Goal: Task Accomplishment & Management: Complete application form

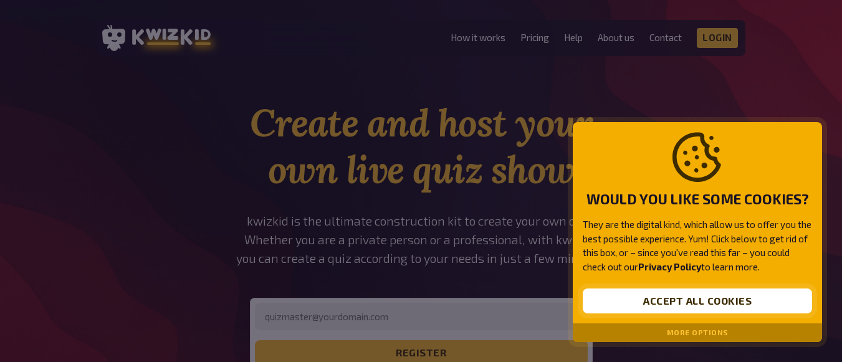
click at [693, 302] on button "Accept all cookies" at bounding box center [697, 301] width 229 height 25
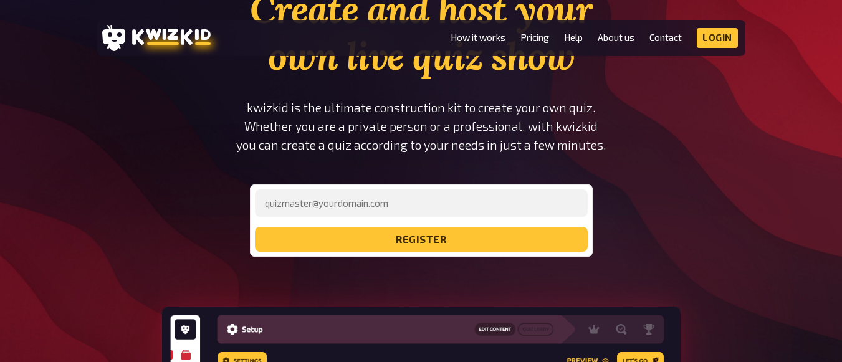
scroll to position [125, 0]
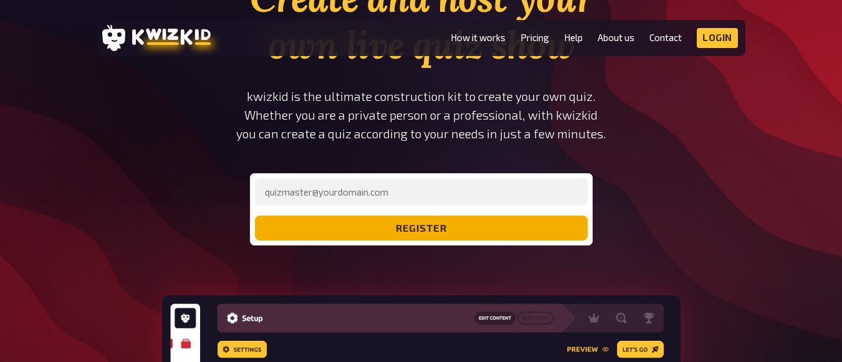
click at [416, 230] on button "register" at bounding box center [421, 228] width 333 height 25
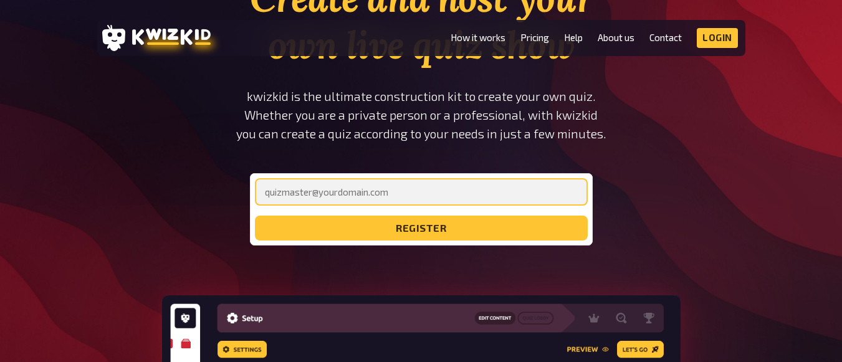
click at [422, 196] on input "email" at bounding box center [421, 191] width 333 height 27
type input "[EMAIL_ADDRESS][DOMAIN_NAME]"
click at [377, 192] on input "[EMAIL_ADDRESS][DOMAIN_NAME]" at bounding box center [421, 191] width 333 height 27
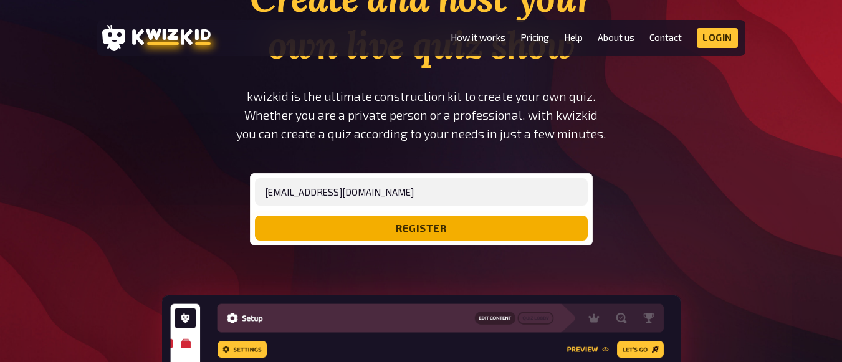
click at [469, 222] on button "register" at bounding box center [421, 228] width 333 height 25
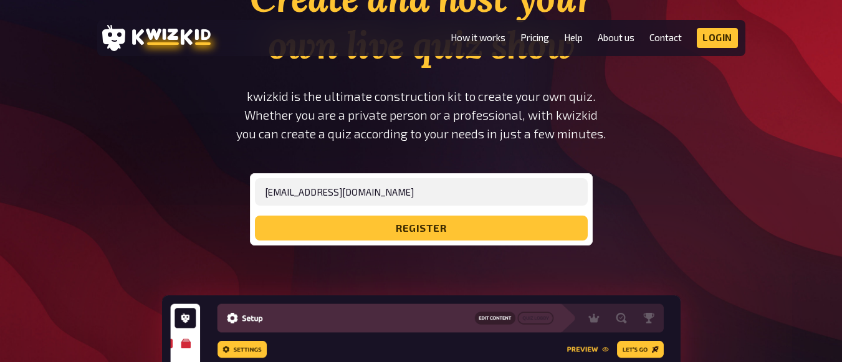
click at [469, 222] on form "[EMAIL_ADDRESS][DOMAIN_NAME] register" at bounding box center [421, 209] width 333 height 62
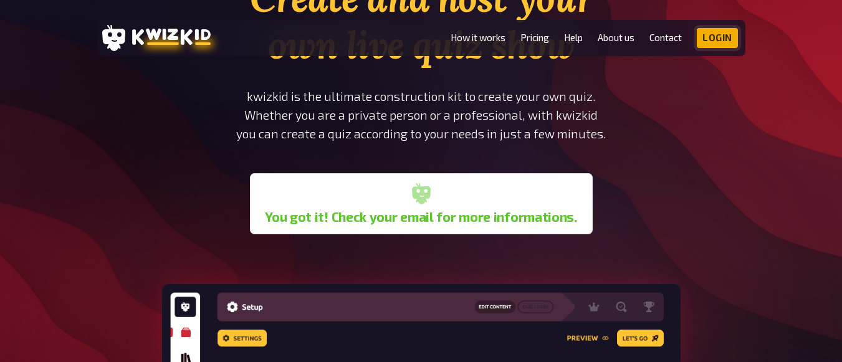
click at [721, 41] on link "Login" at bounding box center [717, 38] width 41 height 20
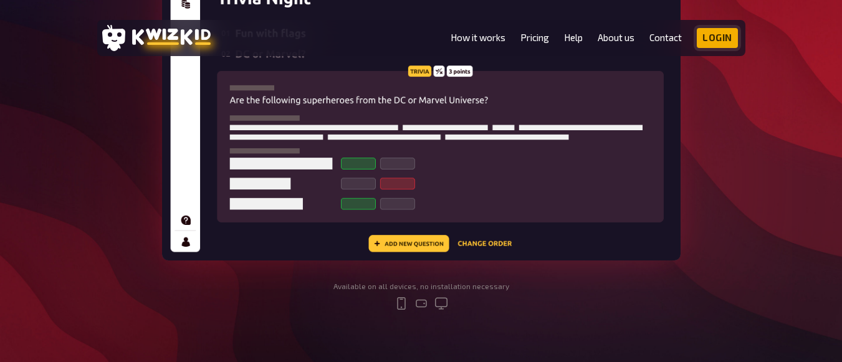
scroll to position [0, 0]
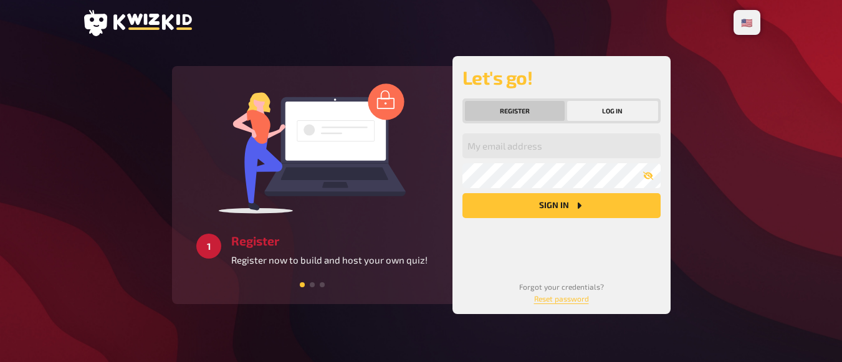
click at [513, 112] on button "Register" at bounding box center [515, 111] width 100 height 20
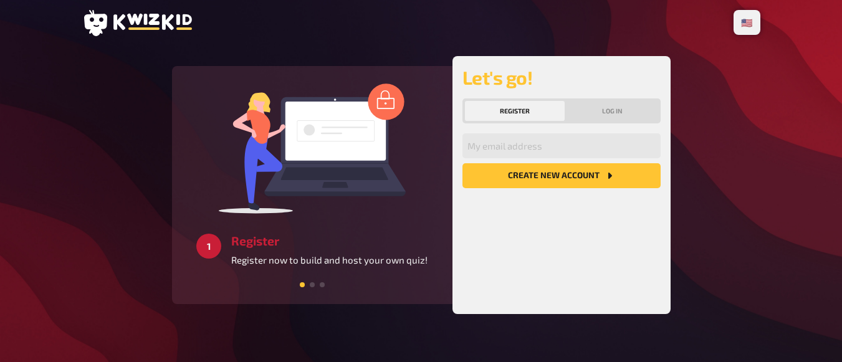
click at [513, 112] on button "Register" at bounding box center [515, 111] width 100 height 20
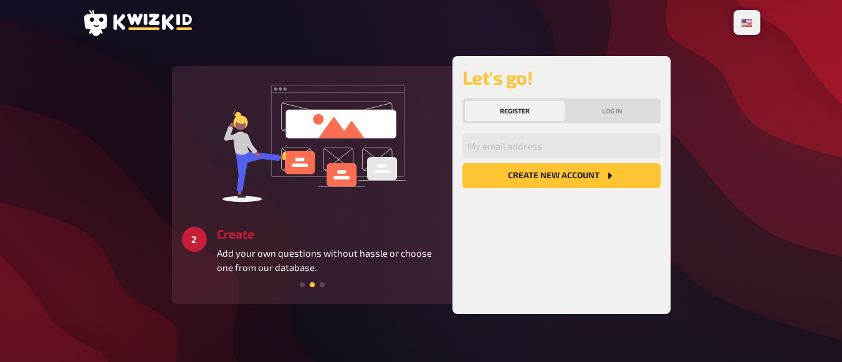
click at [562, 175] on button "Create new account" at bounding box center [562, 175] width 198 height 25
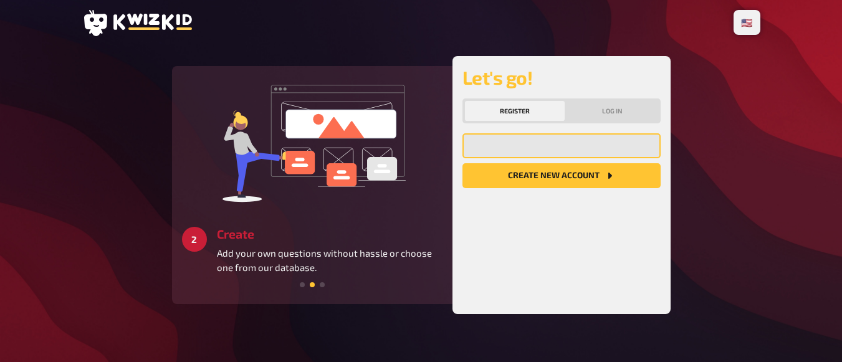
click at [473, 150] on input "email" at bounding box center [562, 145] width 198 height 25
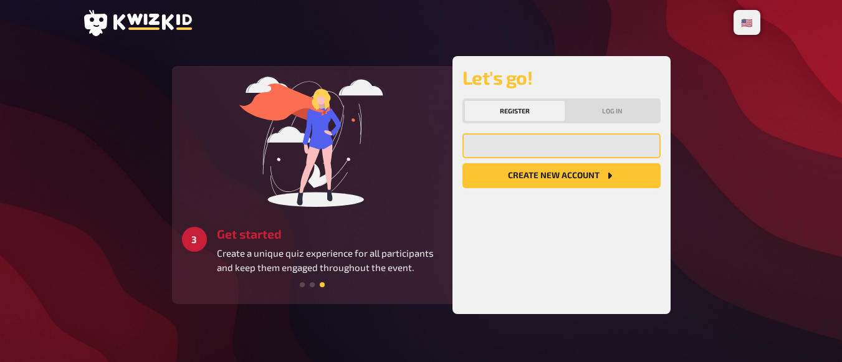
type input "[EMAIL_ADDRESS][DOMAIN_NAME]"
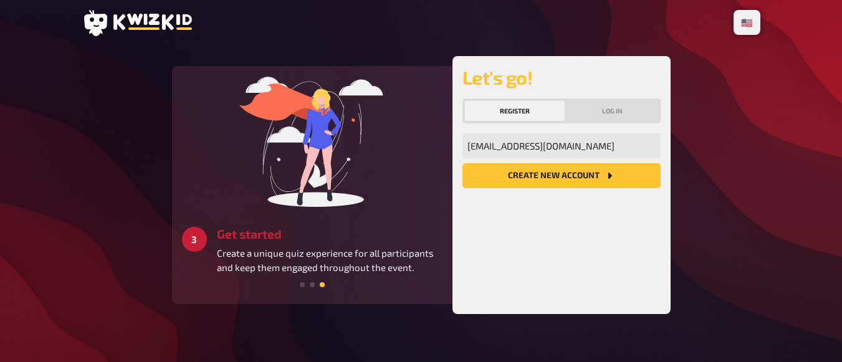
click at [562, 174] on button "Create new account" at bounding box center [562, 175] width 198 height 25
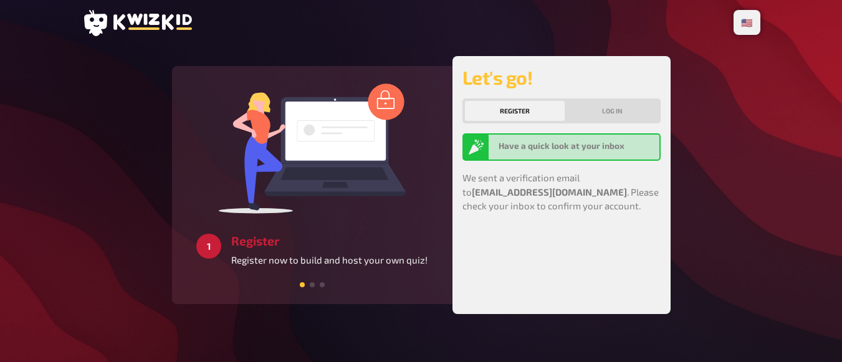
click at [517, 111] on button "Register" at bounding box center [515, 111] width 100 height 20
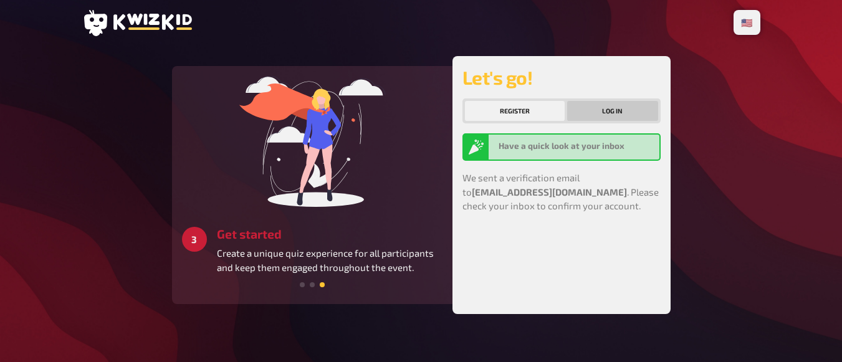
click at [614, 117] on button "Log in" at bounding box center [612, 111] width 91 height 20
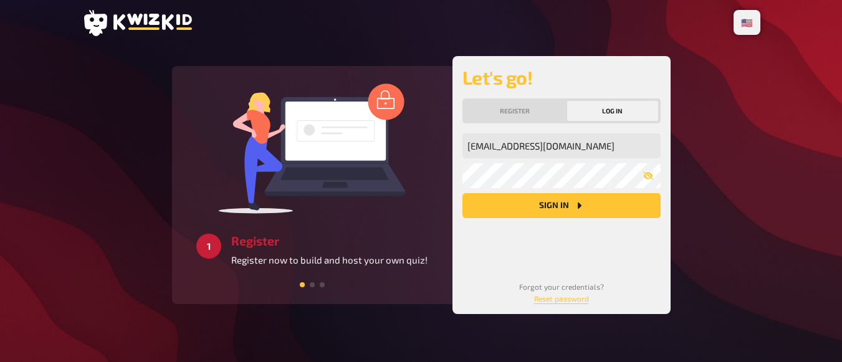
click at [577, 209] on icon "Sign in" at bounding box center [579, 206] width 10 height 10
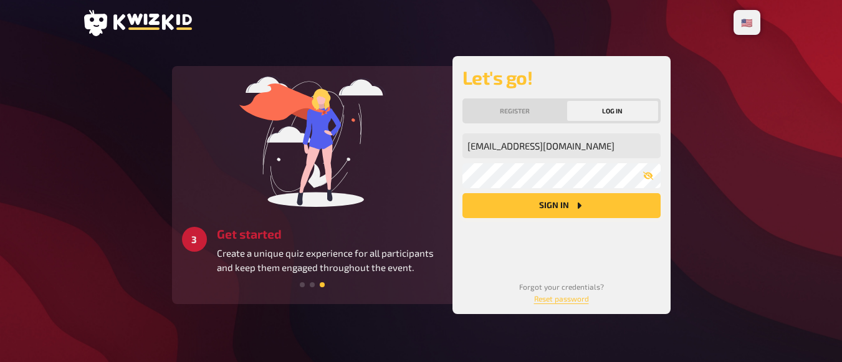
click at [531, 207] on button "Sign in" at bounding box center [562, 205] width 198 height 25
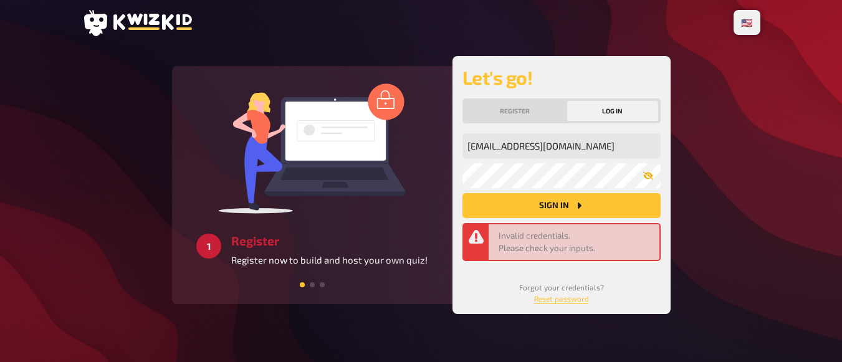
click at [652, 178] on icon "button" at bounding box center [648, 176] width 10 height 10
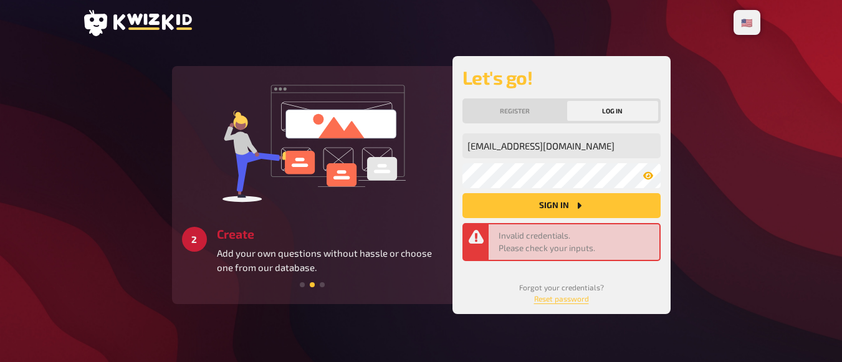
click at [552, 208] on button "Sign in" at bounding box center [562, 205] width 198 height 25
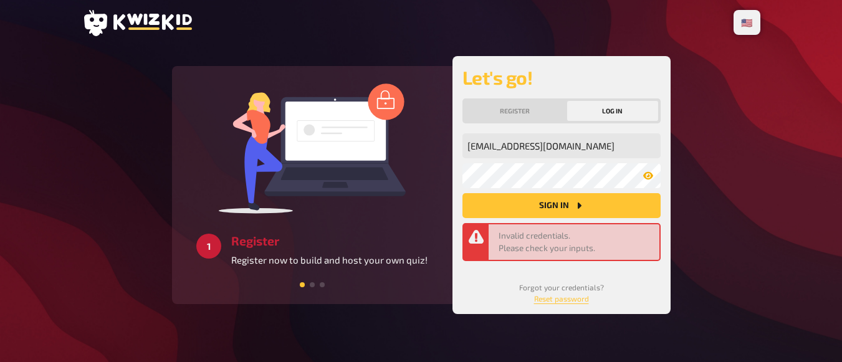
click at [551, 250] on div "Invalid credentials. Please check your inputs." at bounding box center [577, 242] width 156 height 26
click at [611, 246] on div "Invalid credentials. Please check your inputs." at bounding box center [577, 242] width 156 height 26
